Goal: Task Accomplishment & Management: Manage account settings

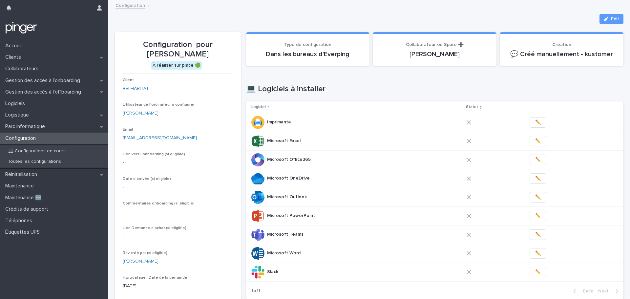
drag, startPoint x: 514, startPoint y: 19, endPoint x: 497, endPoint y: 16, distance: 17.7
click at [497, 16] on div "Edit" at bounding box center [369, 19] width 509 height 11
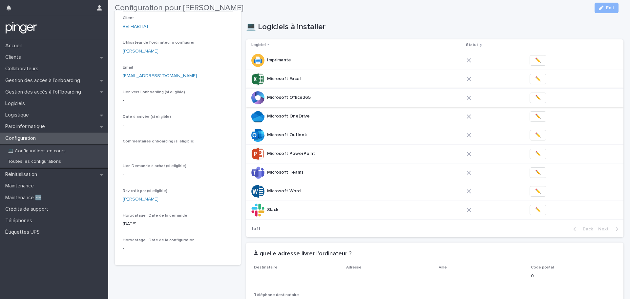
scroll to position [66, 0]
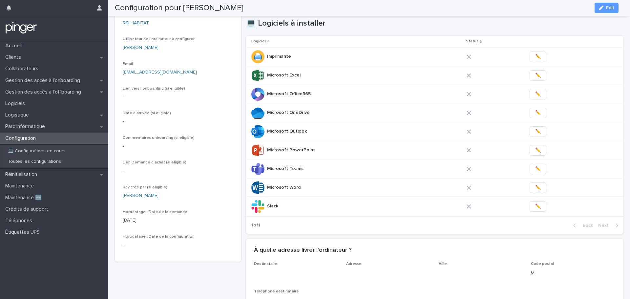
click at [535, 206] on span "✏️" at bounding box center [538, 206] width 6 height 7
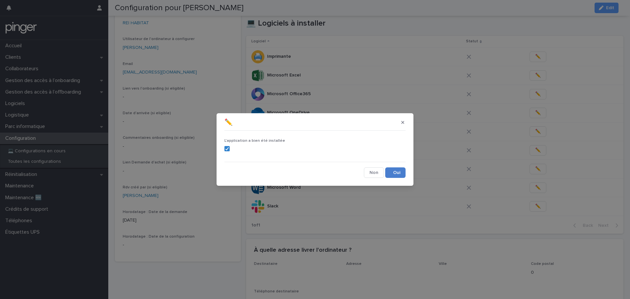
click at [396, 169] on button "Save" at bounding box center [395, 172] width 20 height 11
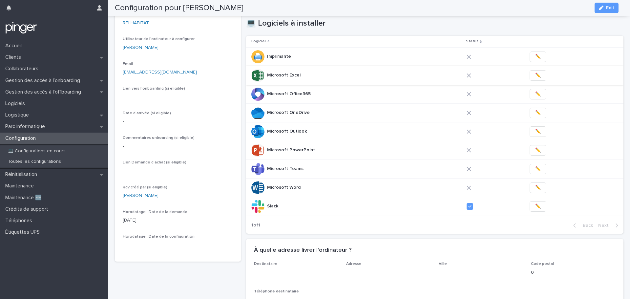
click at [535, 75] on span "✏️" at bounding box center [538, 75] width 6 height 7
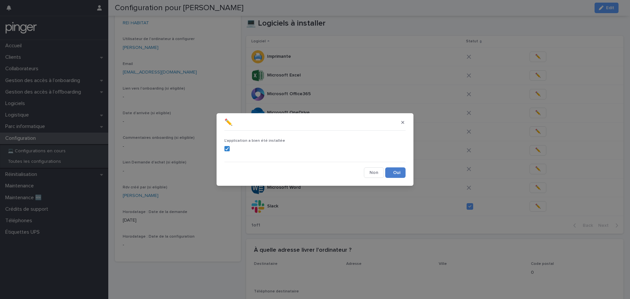
click at [400, 172] on button "Save" at bounding box center [395, 172] width 20 height 11
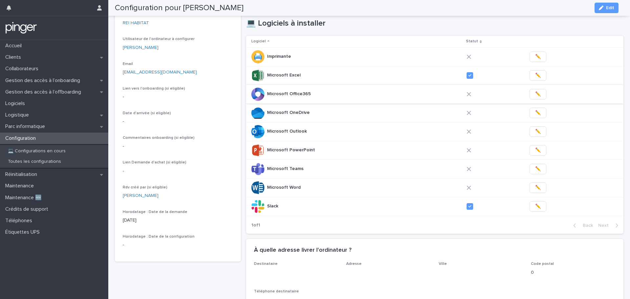
click at [535, 91] on span "✏️" at bounding box center [538, 94] width 6 height 7
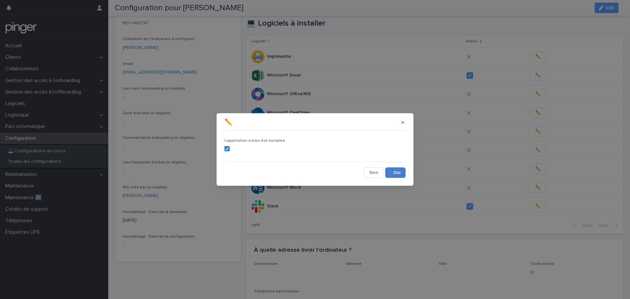
click at [398, 167] on button "Save" at bounding box center [395, 172] width 20 height 11
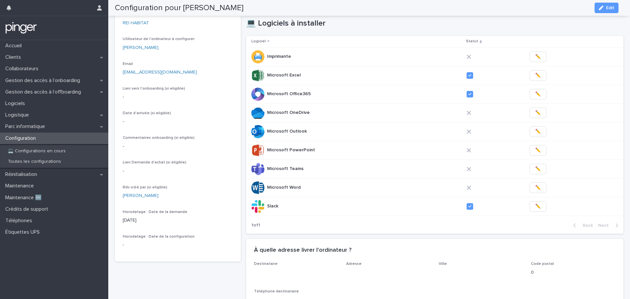
click at [535, 111] on span "✏️" at bounding box center [538, 113] width 6 height 7
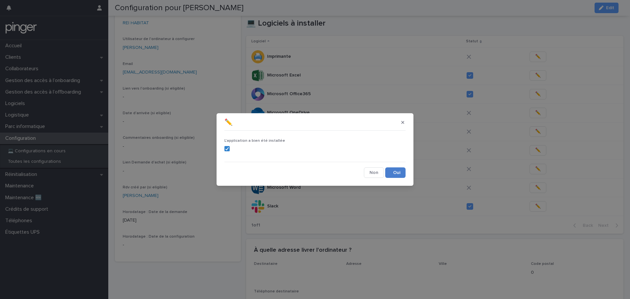
click at [399, 171] on button "Save" at bounding box center [395, 172] width 20 height 11
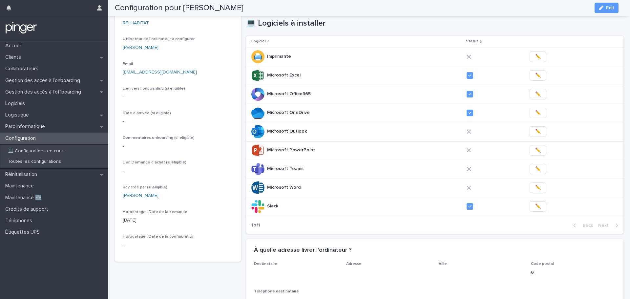
click at [535, 131] on span "✏️" at bounding box center [538, 131] width 6 height 7
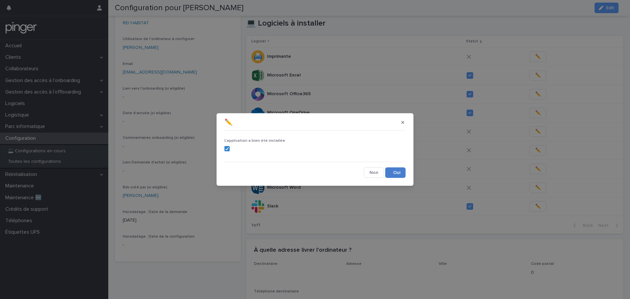
click at [399, 173] on button "Save" at bounding box center [395, 172] width 20 height 11
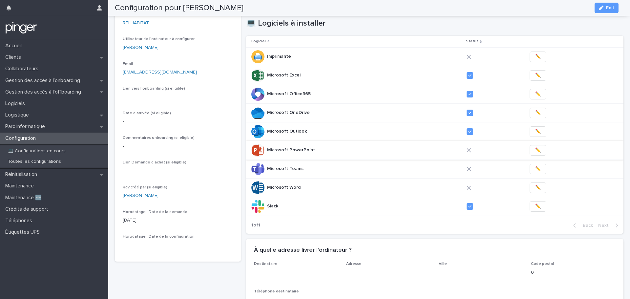
click at [535, 150] on span "✏️" at bounding box center [538, 150] width 6 height 7
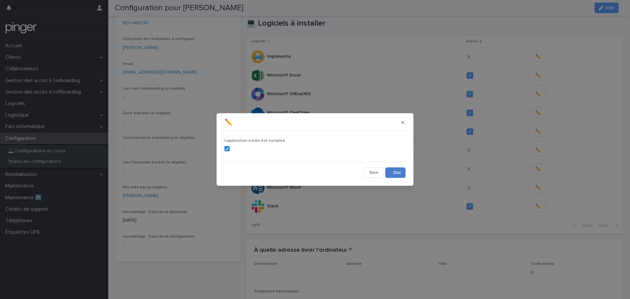
click at [401, 171] on button "Save" at bounding box center [395, 172] width 20 height 11
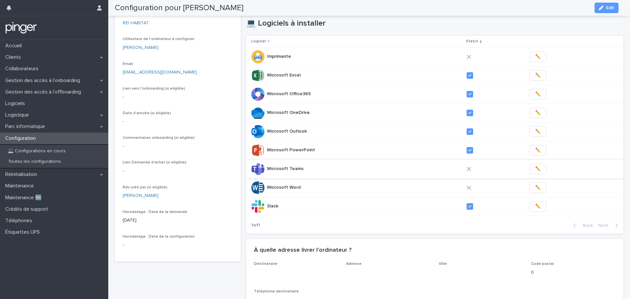
click at [535, 169] on span "✏️" at bounding box center [538, 169] width 6 height 7
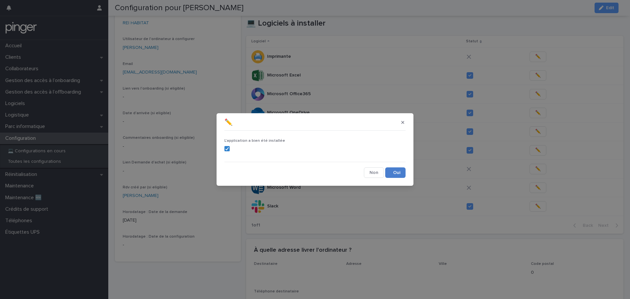
click at [396, 171] on button "Save" at bounding box center [395, 172] width 20 height 11
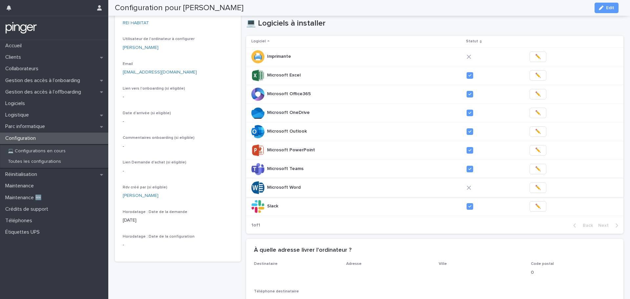
click at [535, 188] on span "✏️" at bounding box center [538, 188] width 6 height 7
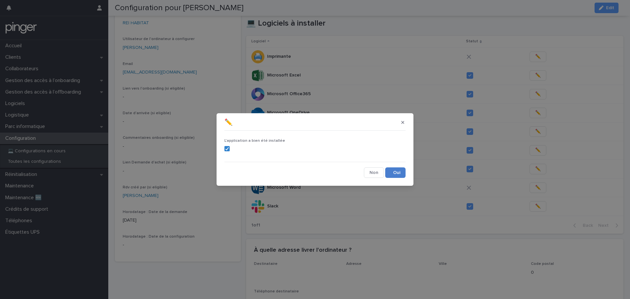
click at [391, 172] on button "Save" at bounding box center [395, 172] width 20 height 11
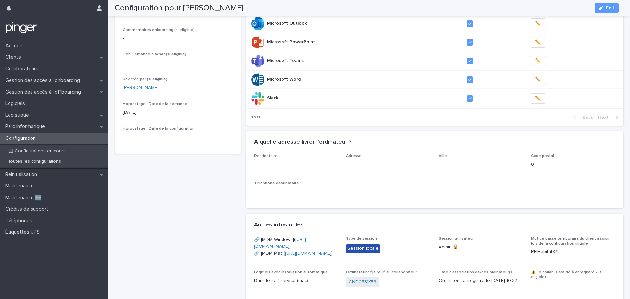
scroll to position [164, 0]
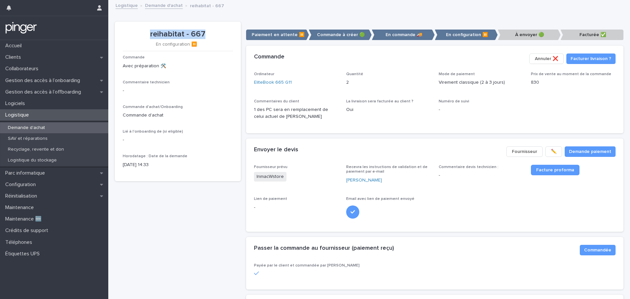
drag, startPoint x: 150, startPoint y: 31, endPoint x: 209, endPoint y: 32, distance: 59.4
click at [209, 32] on p "reihabitat - 667" at bounding box center [178, 35] width 110 height 10
copy p "reihabitat - 667"
click at [380, 128] on div "Ordinateur EliteBook 665 G11 Quantité 2 Mode de paiement Virement classique (2 …" at bounding box center [435, 102] width 378 height 61
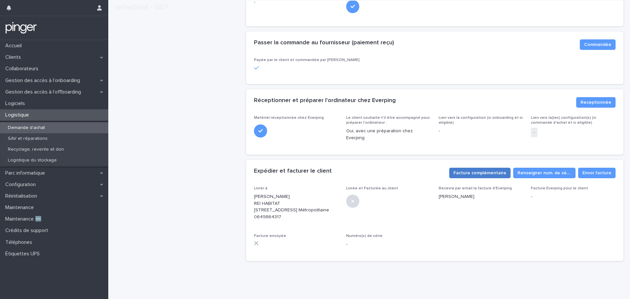
scroll to position [221, 0]
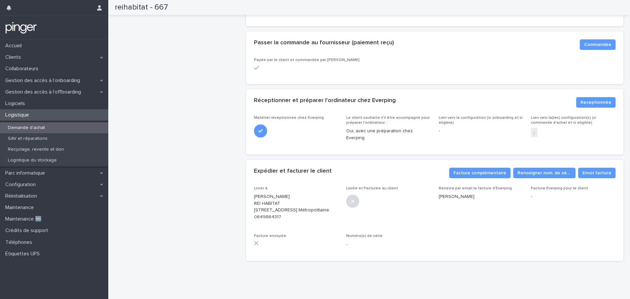
click at [534, 129] on link "-" at bounding box center [534, 132] width 1 height 7
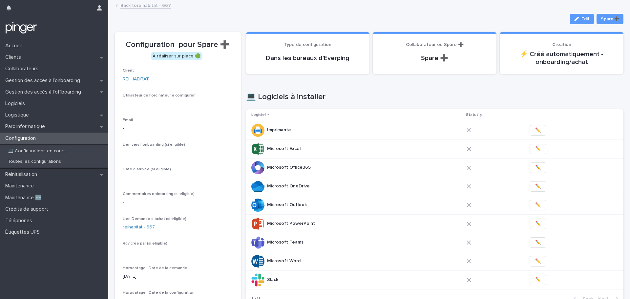
click at [125, 2] on link "Back to reihabitat - 667" at bounding box center [145, 5] width 51 height 8
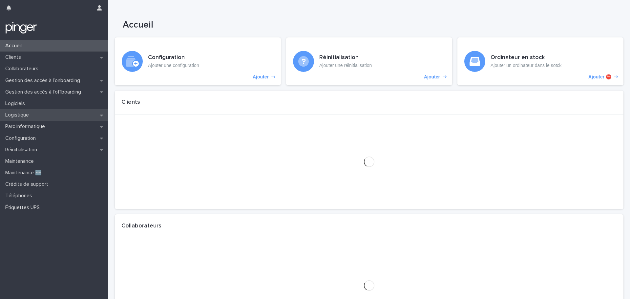
click at [16, 118] on p "Logistique" at bounding box center [19, 115] width 32 height 6
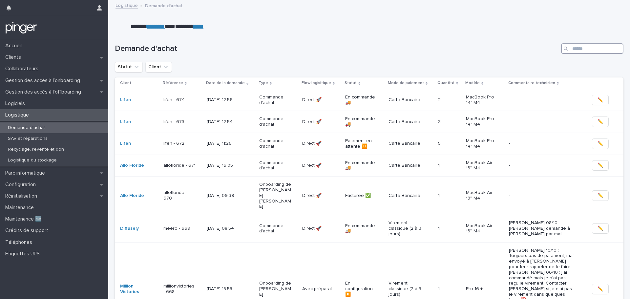
click at [578, 50] on input "Search" at bounding box center [592, 48] width 62 height 11
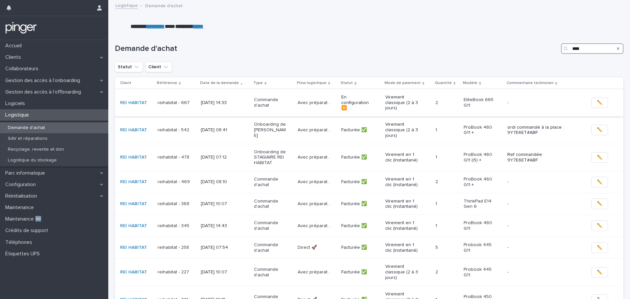
type input "****"
click at [169, 107] on div "reihabitat - 667" at bounding box center [177, 103] width 38 height 11
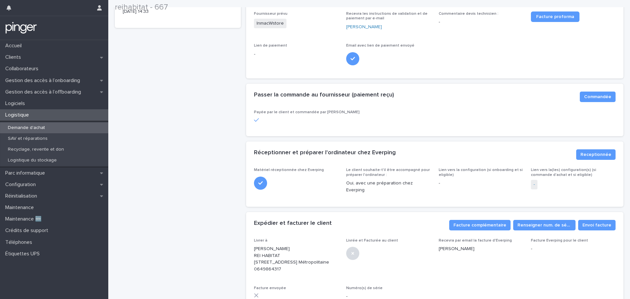
scroll to position [165, 0]
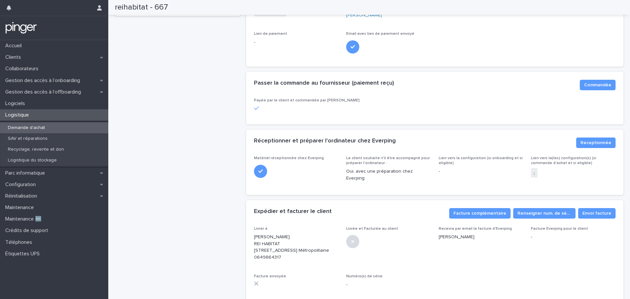
click at [534, 172] on link "-" at bounding box center [534, 172] width 1 height 7
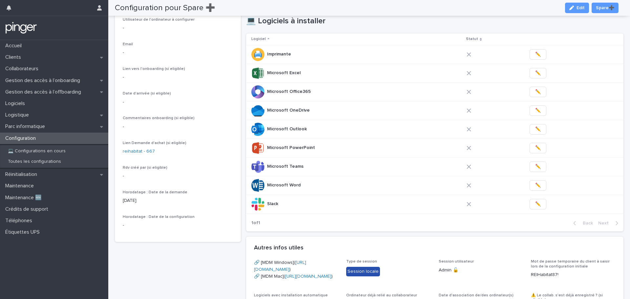
scroll to position [66, 0]
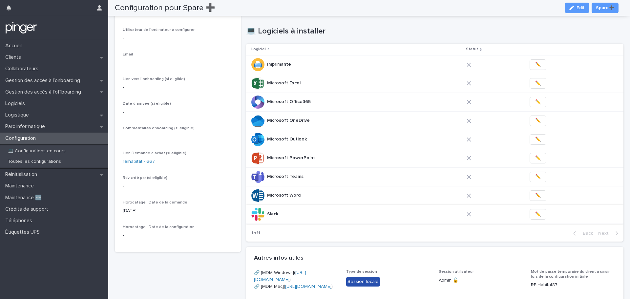
click at [532, 213] on button "✏️" at bounding box center [538, 214] width 17 height 11
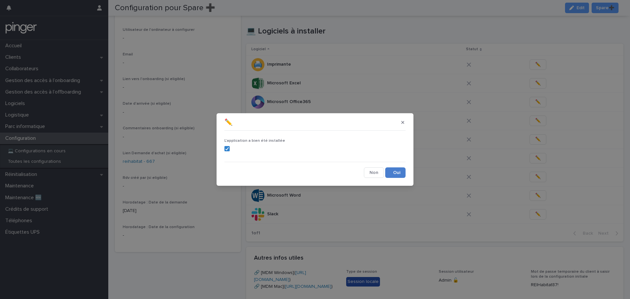
click at [399, 171] on button "Save" at bounding box center [395, 172] width 20 height 11
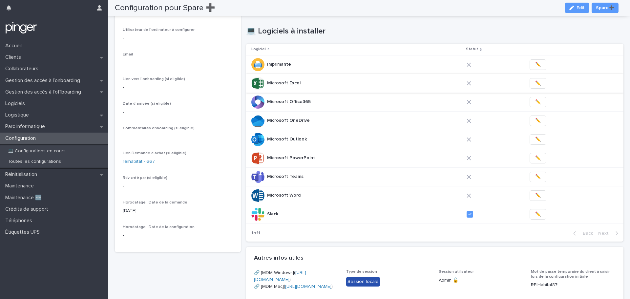
click at [530, 78] on button "✏️" at bounding box center [538, 83] width 17 height 11
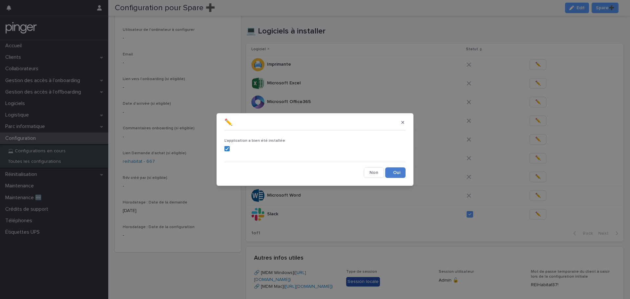
click at [388, 174] on button "Save" at bounding box center [395, 172] width 20 height 11
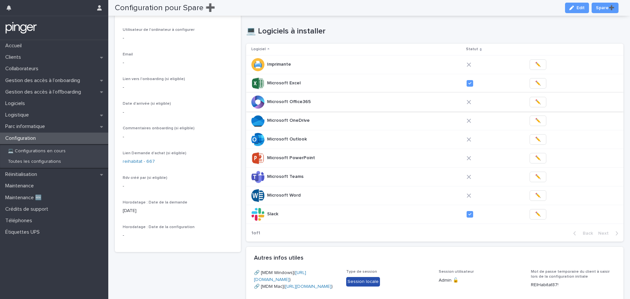
click at [535, 101] on span "✏️" at bounding box center [538, 102] width 6 height 7
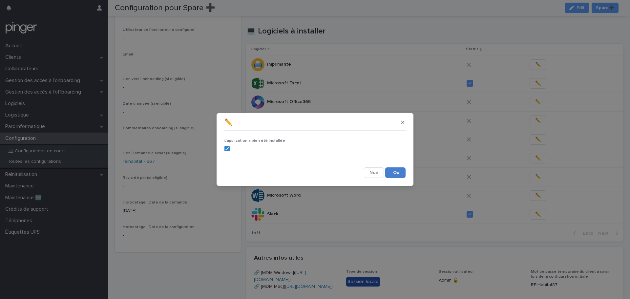
click at [395, 169] on button "Save" at bounding box center [395, 172] width 20 height 11
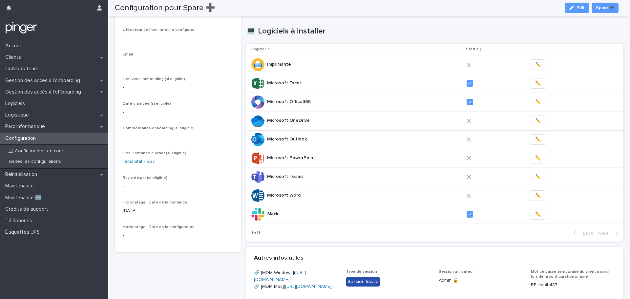
click at [535, 120] on span "✏️" at bounding box center [538, 121] width 6 height 7
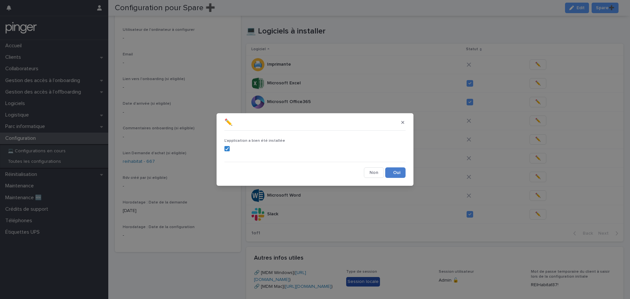
click at [397, 172] on button "Save" at bounding box center [395, 172] width 20 height 11
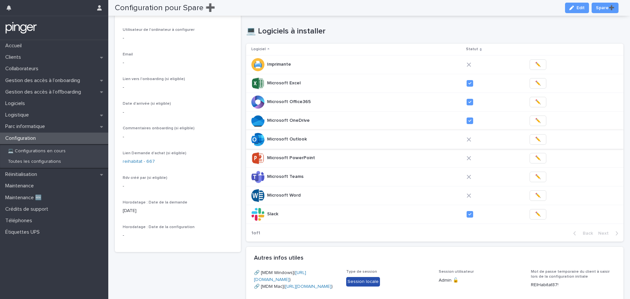
click at [535, 139] on span "✏️" at bounding box center [538, 139] width 6 height 7
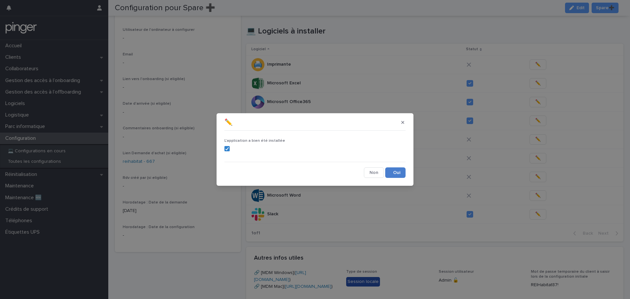
click at [401, 172] on button "Save" at bounding box center [395, 172] width 20 height 11
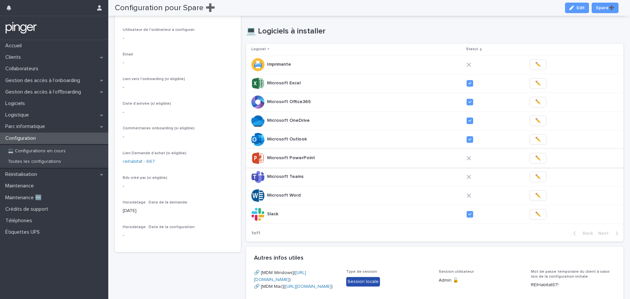
click at [535, 158] on span "✏️" at bounding box center [538, 158] width 6 height 7
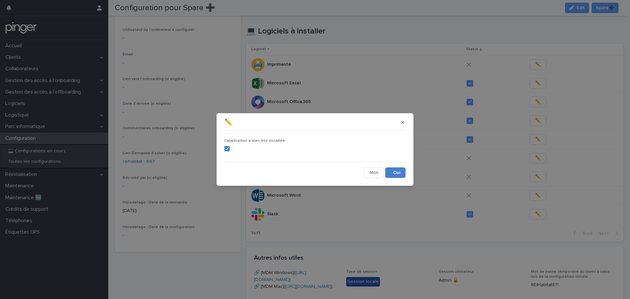
click at [400, 173] on button "Save" at bounding box center [395, 172] width 20 height 11
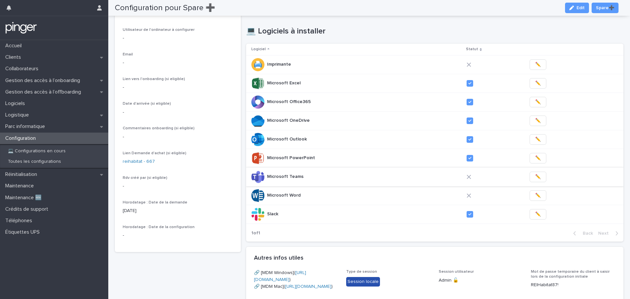
click at [535, 176] on span "✏️" at bounding box center [538, 177] width 6 height 7
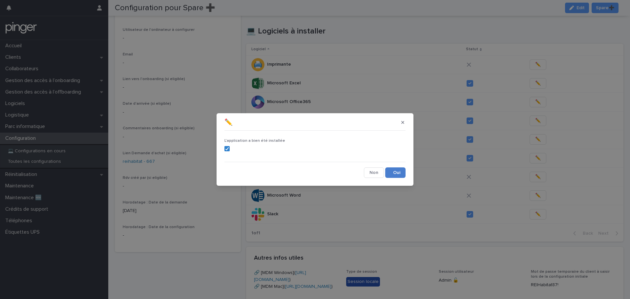
click at [393, 174] on button "Save" at bounding box center [395, 172] width 20 height 11
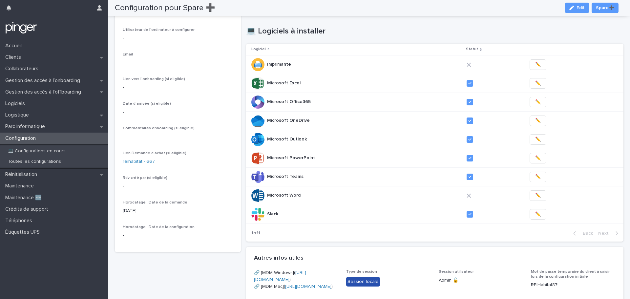
click at [535, 196] on span "✏️" at bounding box center [538, 195] width 6 height 7
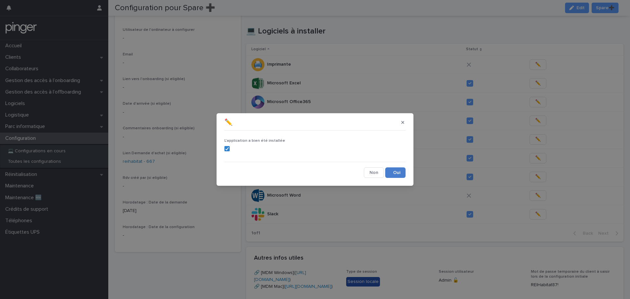
click at [392, 168] on button "Save" at bounding box center [395, 172] width 20 height 11
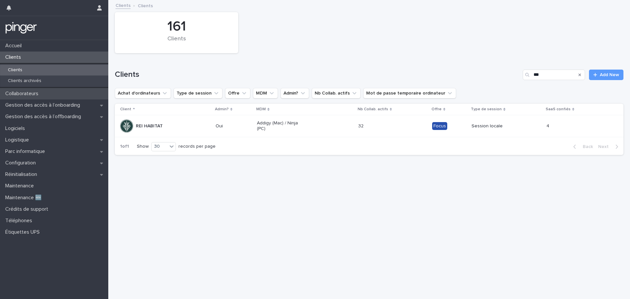
click at [39, 92] on p "Collaborateurs" at bounding box center [23, 94] width 41 height 6
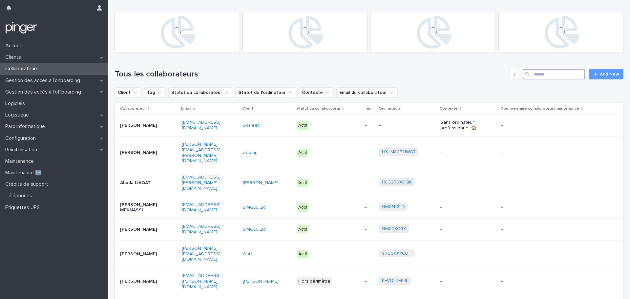
click at [548, 73] on input "Search" at bounding box center [554, 74] width 62 height 11
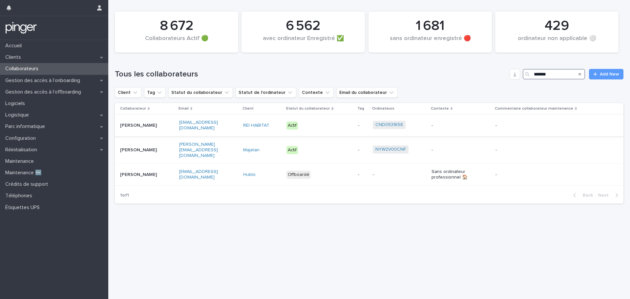
type input "******"
